Goal: Task Accomplishment & Management: Use online tool/utility

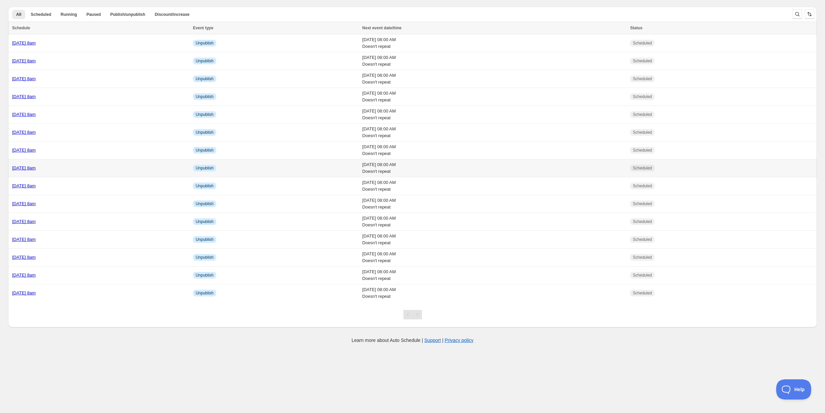
click at [35, 173] on td "Friday 17th October @ 8am" at bounding box center [99, 168] width 183 height 18
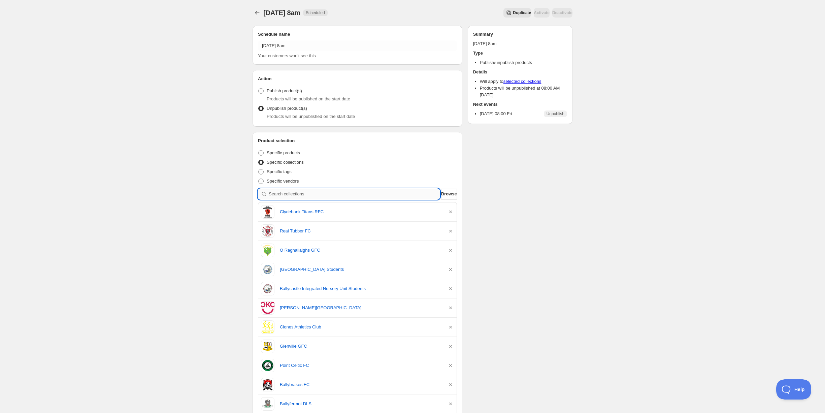
click at [281, 194] on input "search" at bounding box center [354, 194] width 171 height 11
type input "b"
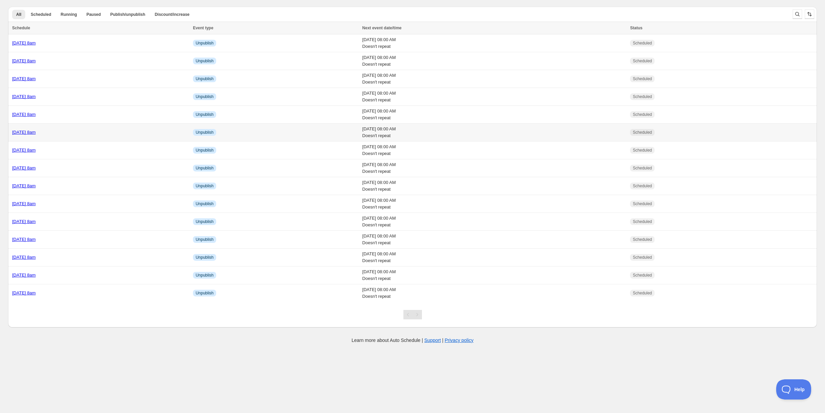
click at [91, 133] on div "Friday 24th October @ 8am" at bounding box center [100, 132] width 177 height 7
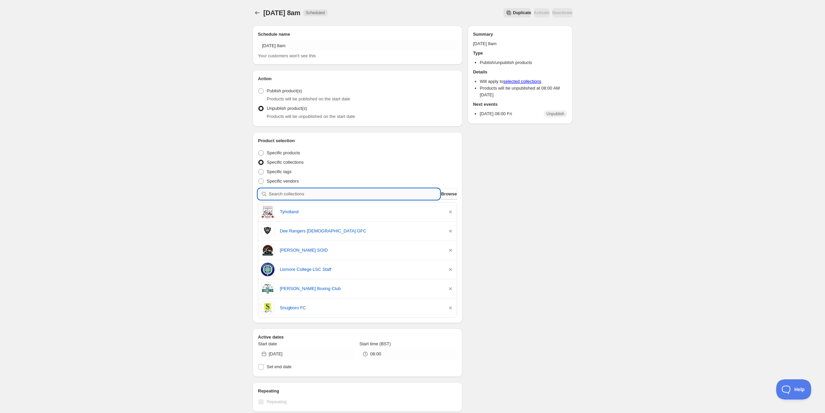
click at [295, 192] on input "search" at bounding box center [354, 194] width 171 height 11
type input "c"
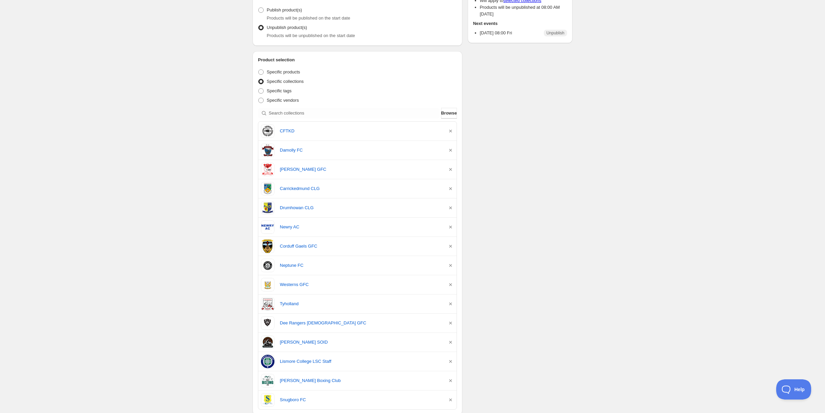
scroll to position [84, 0]
